Goal: Information Seeking & Learning: Check status

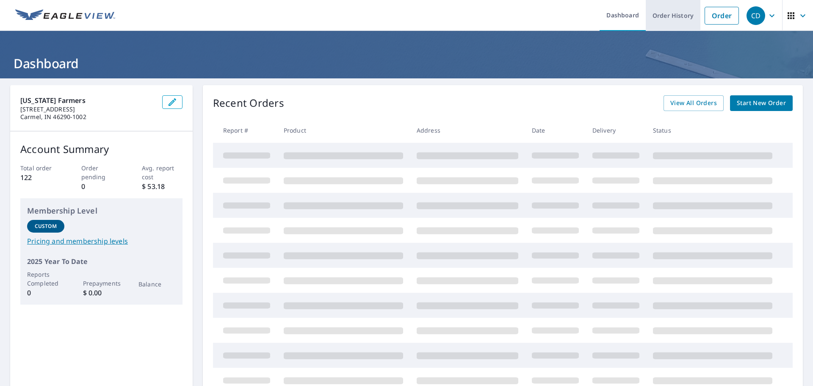
click at [650, 14] on link "Order History" at bounding box center [673, 15] width 55 height 31
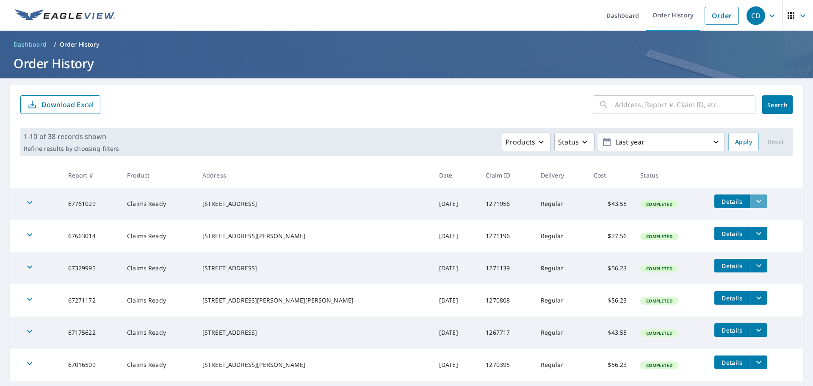
click at [650, 202] on icon "filesDropdownBtn-67761029" at bounding box center [759, 201] width 10 height 10
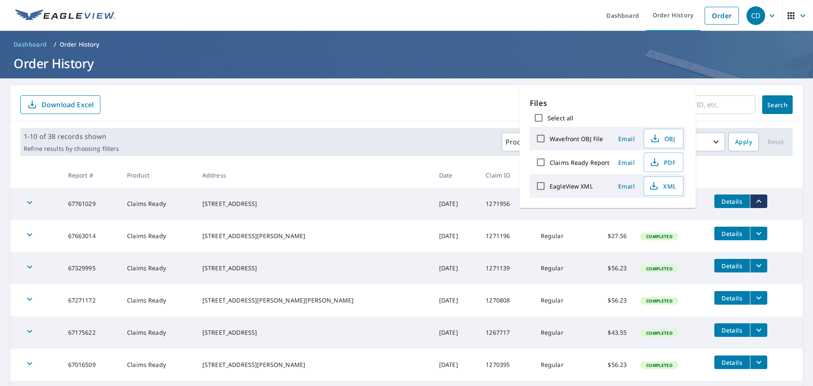
click at [650, 216] on tr "67761029 Claims Ready [STREET_ADDRESS] [DATE] 1271956 Regular $43.55 Completed …" at bounding box center [406, 204] width 793 height 32
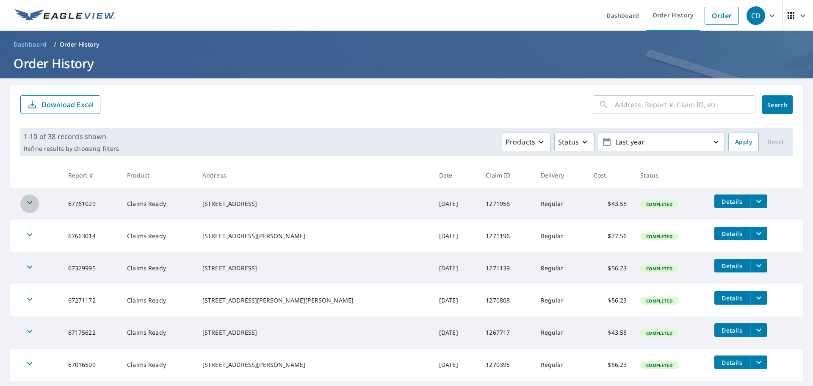
click at [30, 204] on icon "button" at bounding box center [30, 202] width 10 height 10
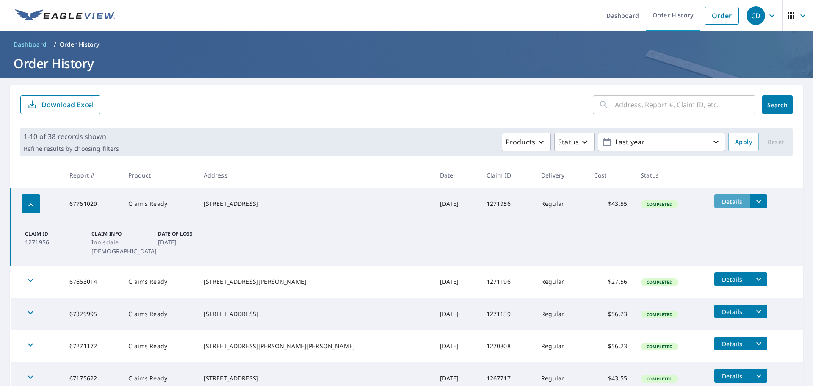
click at [650, 202] on span "Details" at bounding box center [732, 201] width 25 height 8
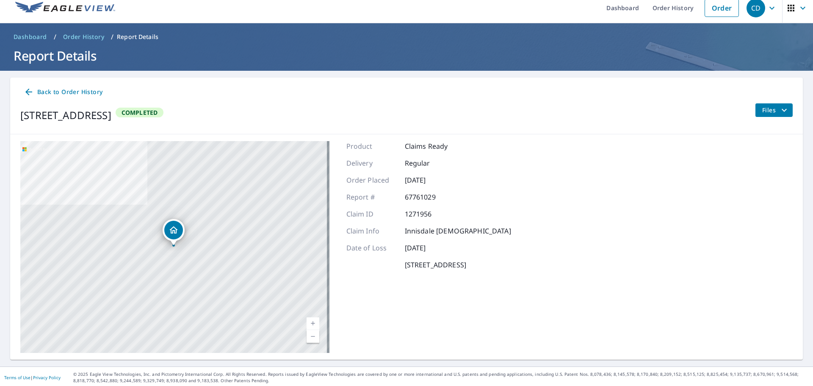
scroll to position [10, 0]
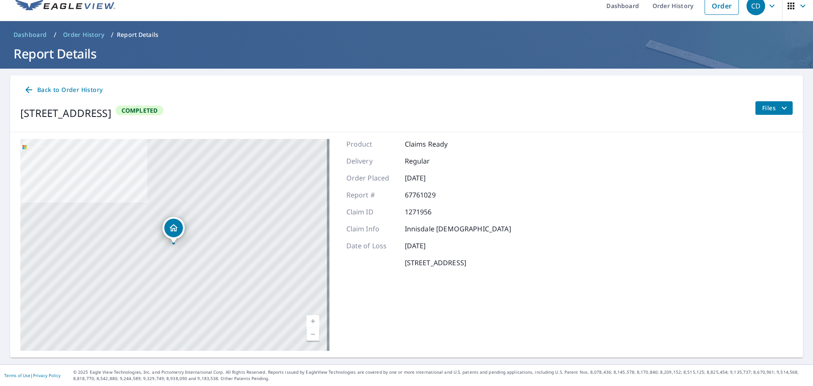
click at [650, 108] on span "Files" at bounding box center [775, 108] width 27 height 10
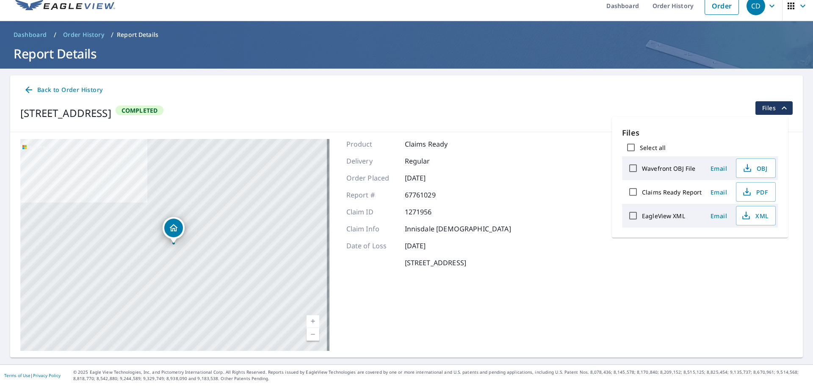
click at [649, 100] on div "Back to Order History [STREET_ADDRESS] Completed Files" at bounding box center [406, 103] width 793 height 57
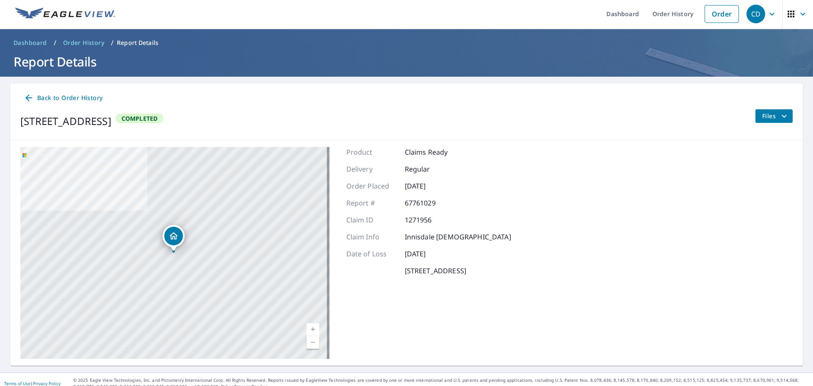
scroll to position [0, 0]
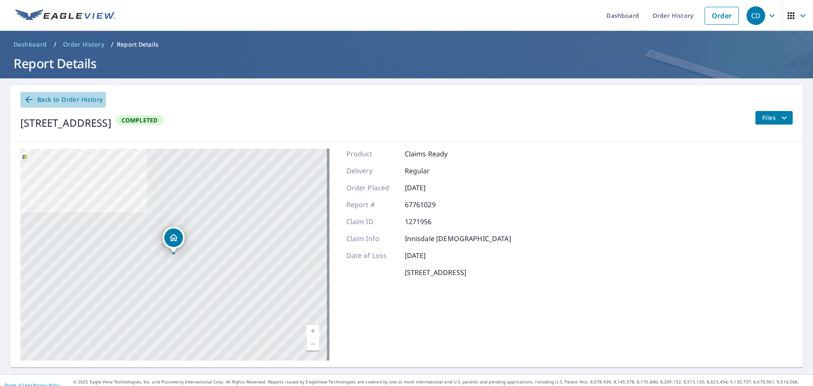
click at [50, 99] on span "Back to Order History" at bounding box center [63, 99] width 79 height 11
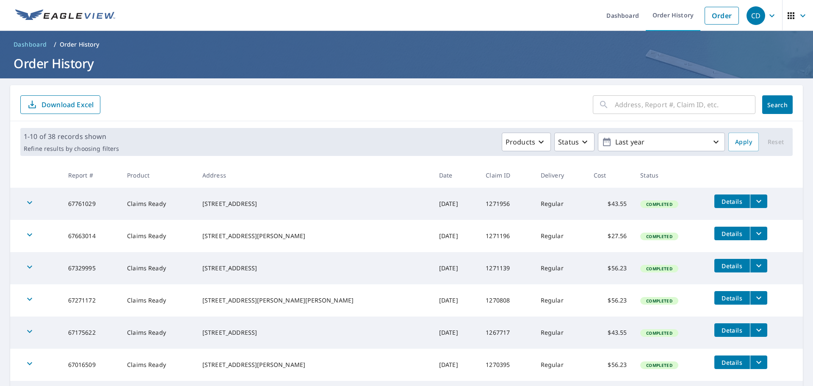
click at [650, 199] on icon "filesDropdownBtn-67761029" at bounding box center [759, 201] width 10 height 10
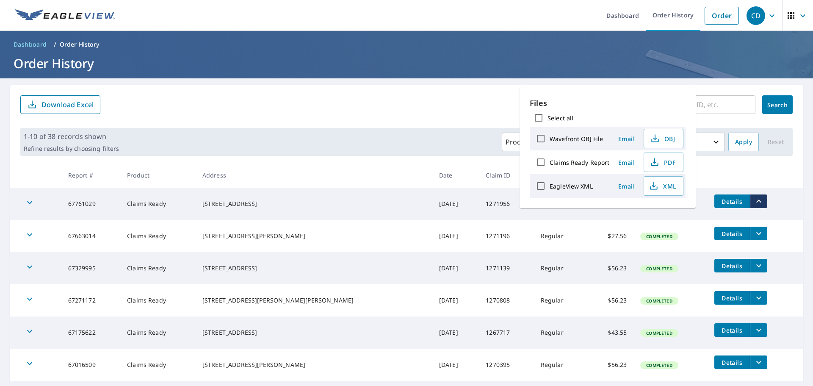
click at [494, 101] on form "​ Search Download Excel" at bounding box center [406, 104] width 773 height 19
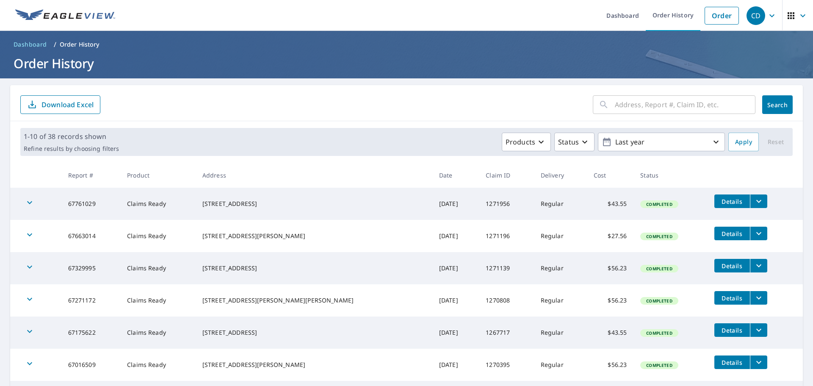
click at [27, 209] on div "button" at bounding box center [29, 203] width 19 height 19
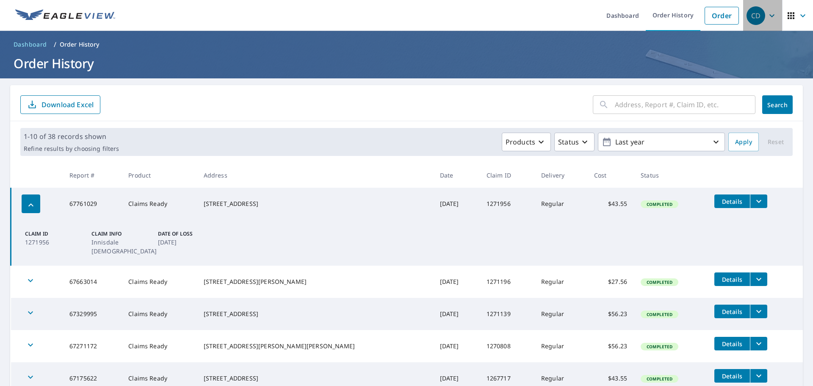
click at [650, 14] on icon "button" at bounding box center [772, 16] width 10 height 10
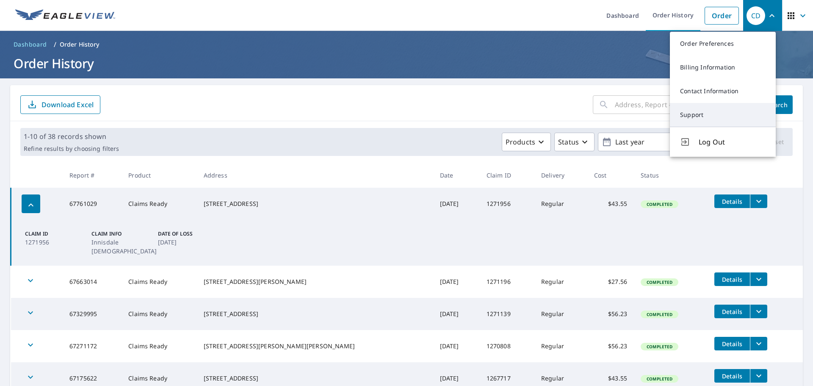
click at [650, 114] on link "Support" at bounding box center [723, 115] width 106 height 24
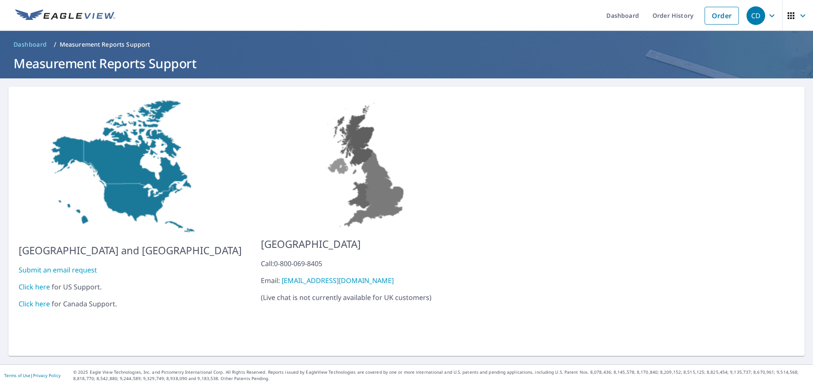
click at [36, 282] on link "Click here" at bounding box center [34, 286] width 31 height 9
click at [650, 17] on link "Order History" at bounding box center [673, 15] width 55 height 31
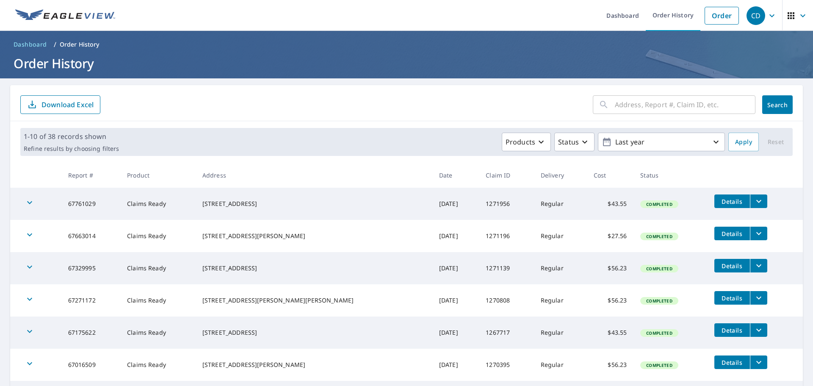
click at [650, 11] on icon "button" at bounding box center [772, 16] width 10 height 10
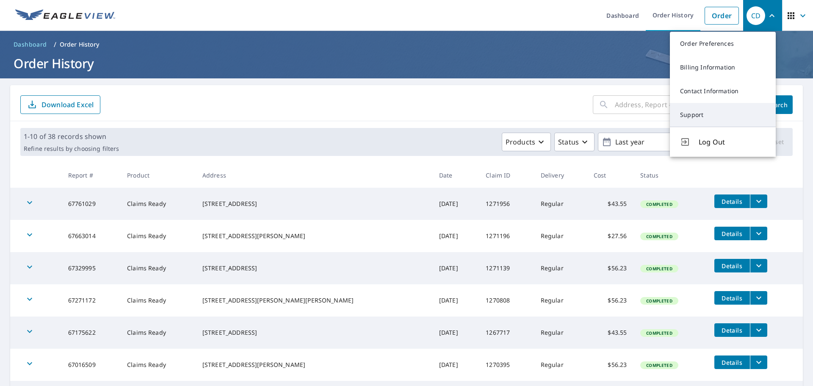
click at [650, 113] on link "Support" at bounding box center [723, 115] width 106 height 24
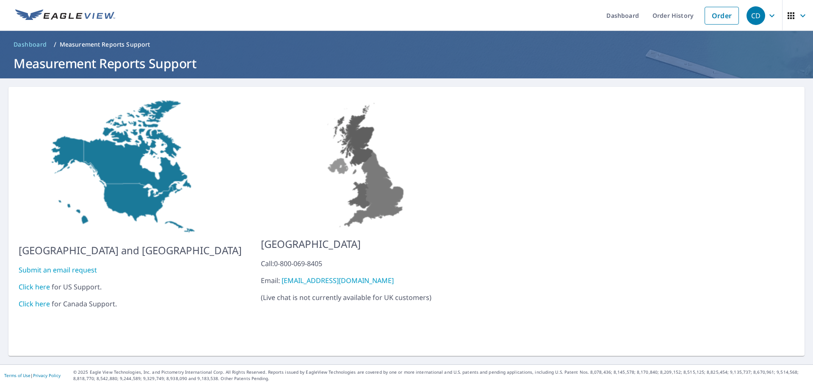
click at [64, 265] on link "Submit an email request" at bounding box center [58, 269] width 78 height 9
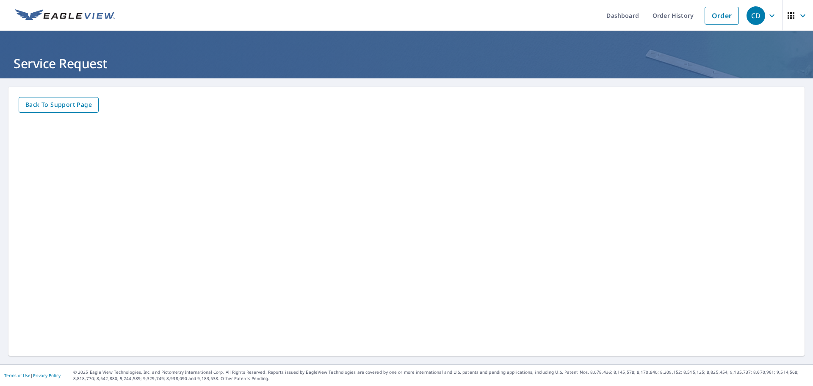
click at [62, 103] on span "Back to Support page" at bounding box center [58, 105] width 66 height 11
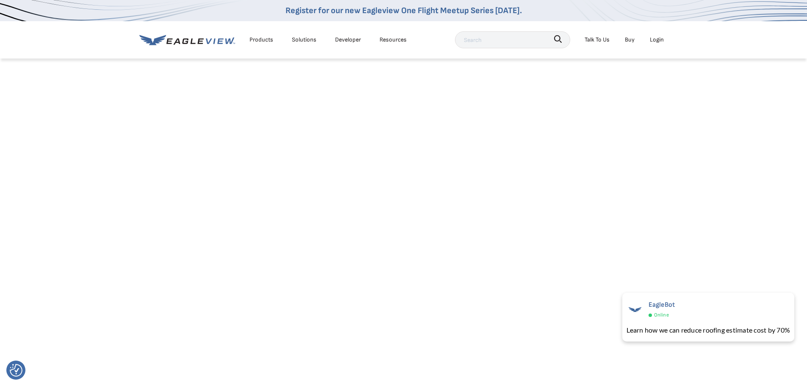
click at [656, 42] on div "Login" at bounding box center [657, 39] width 14 height 11
click at [657, 42] on div "Login" at bounding box center [657, 39] width 14 height 11
click at [645, 38] on li "Login" at bounding box center [656, 40] width 22 height 16
click at [654, 39] on div "Login" at bounding box center [657, 39] width 14 height 11
click at [648, 139] on link "MyEagleview" at bounding box center [651, 138] width 34 height 11
